Goal: Find specific page/section: Find specific page/section

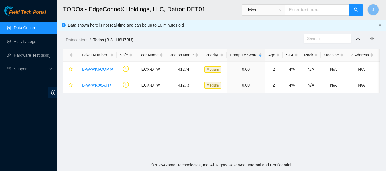
scroll to position [192, 0]
click at [24, 55] on link "Hardware Test (isok)" at bounding box center [32, 55] width 37 height 5
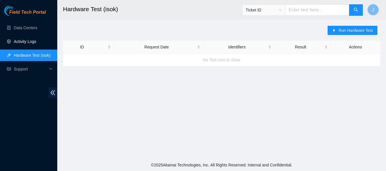
click at [28, 41] on link "Activity Logs" at bounding box center [25, 41] width 23 height 5
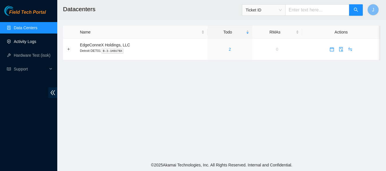
click at [21, 41] on link "Activity Logs" at bounding box center [25, 41] width 23 height 5
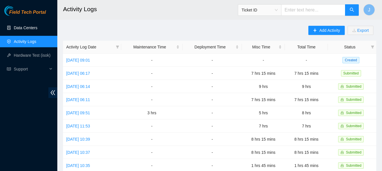
click at [25, 27] on link "Data Centers" at bounding box center [25, 28] width 23 height 5
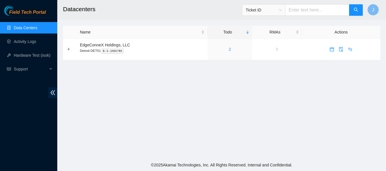
click at [25, 27] on link "Data Centers" at bounding box center [25, 28] width 23 height 5
